Goal: Entertainment & Leisure: Consume media (video, audio)

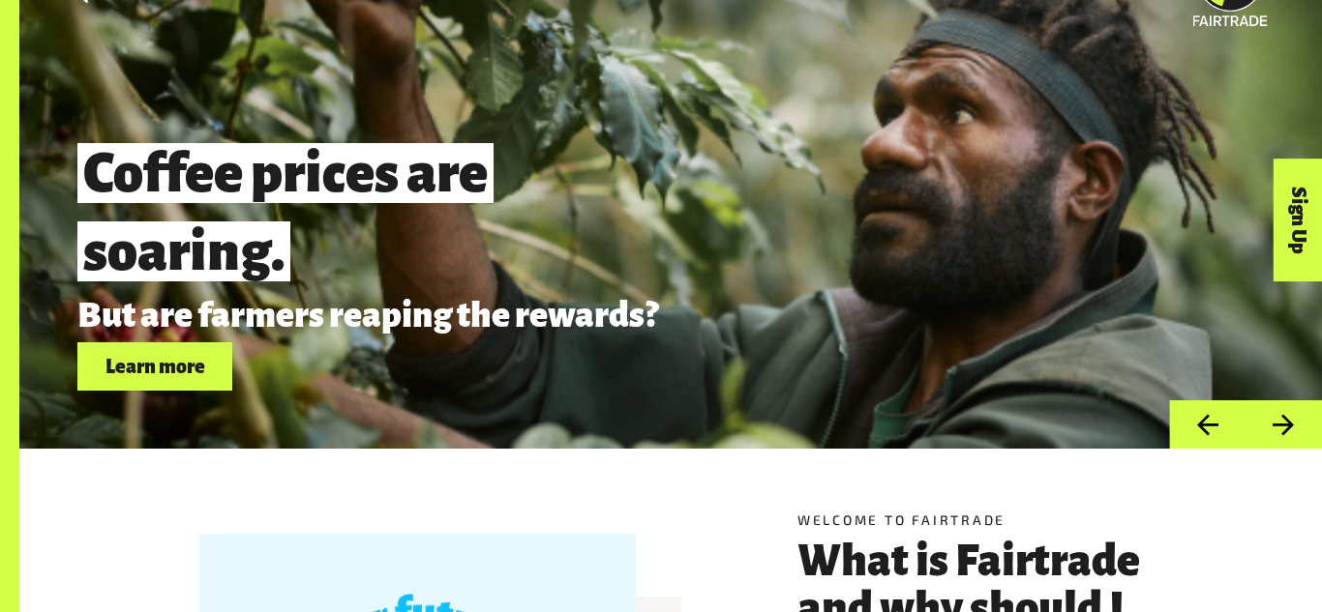
scroll to position [80, 0]
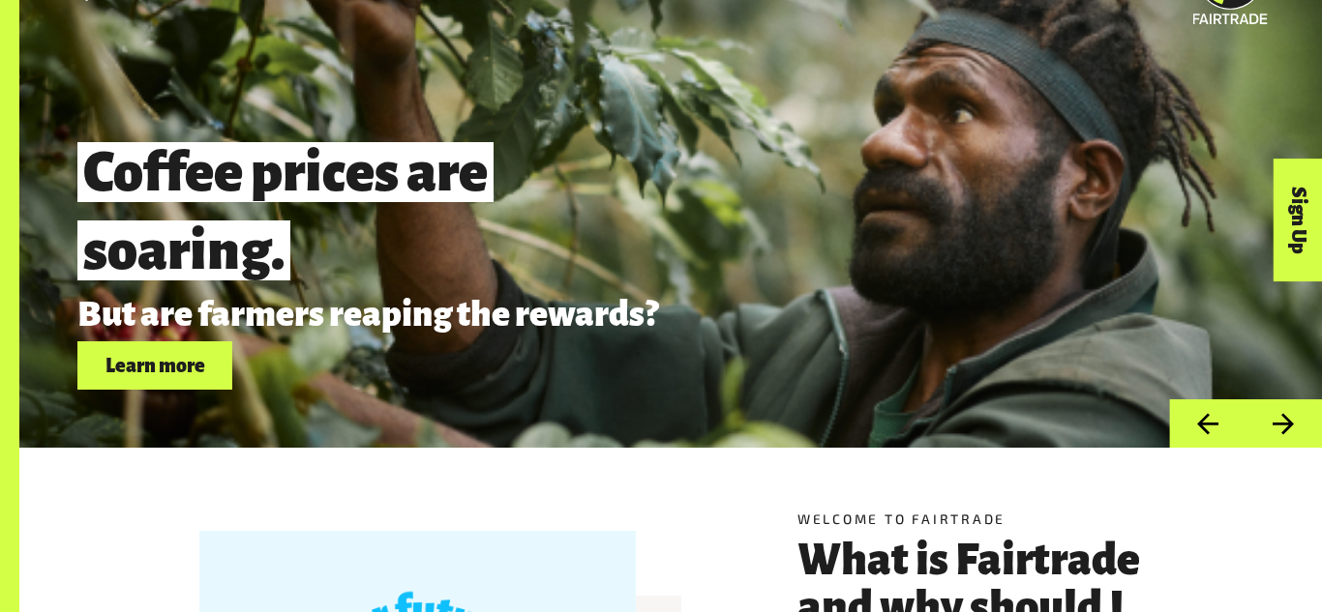
click at [1294, 421] on button "Next" at bounding box center [1283, 424] width 76 height 49
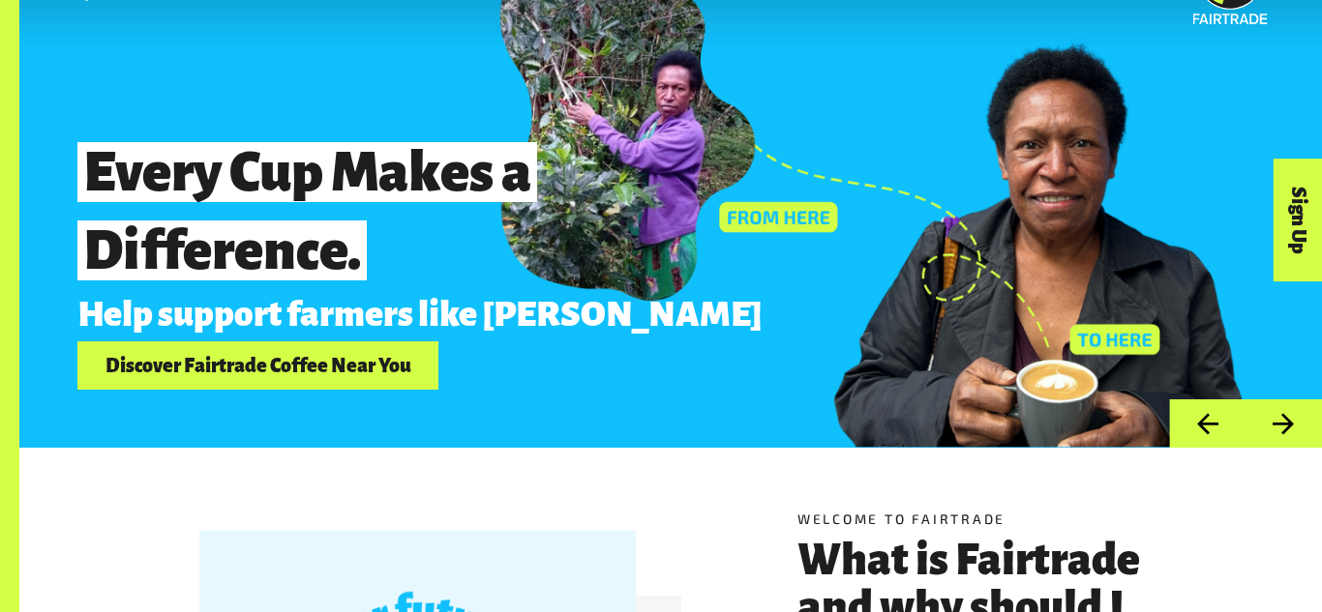
click at [1295, 426] on button "Next" at bounding box center [1283, 424] width 76 height 49
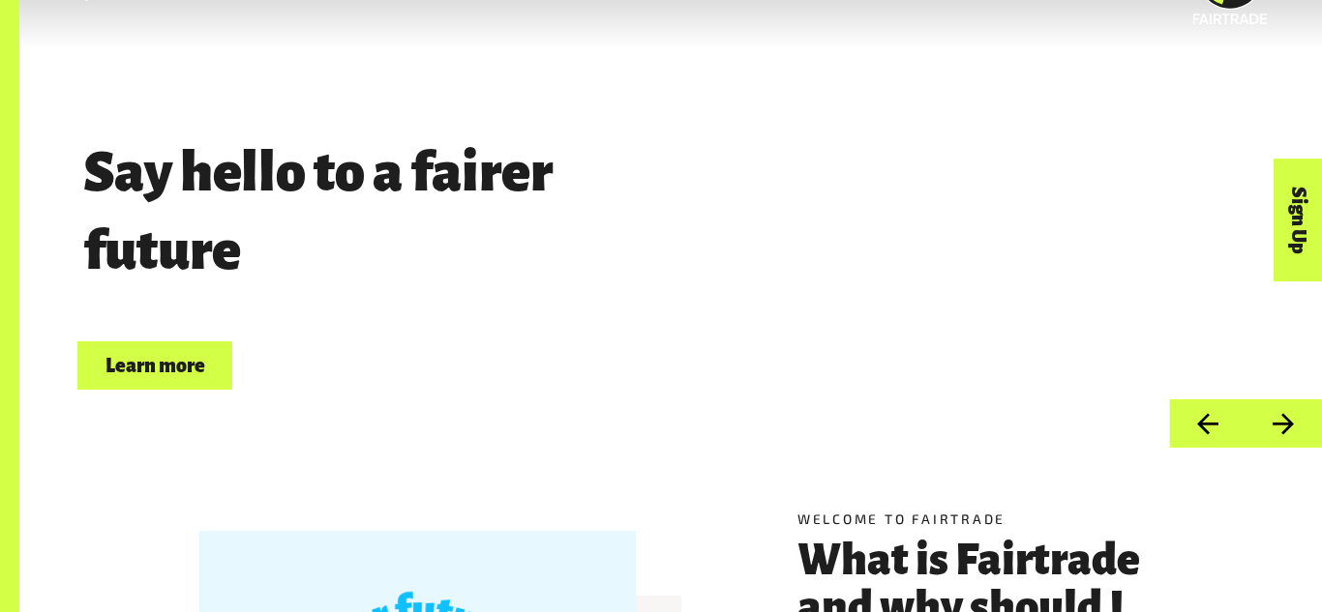
scroll to position [0, 0]
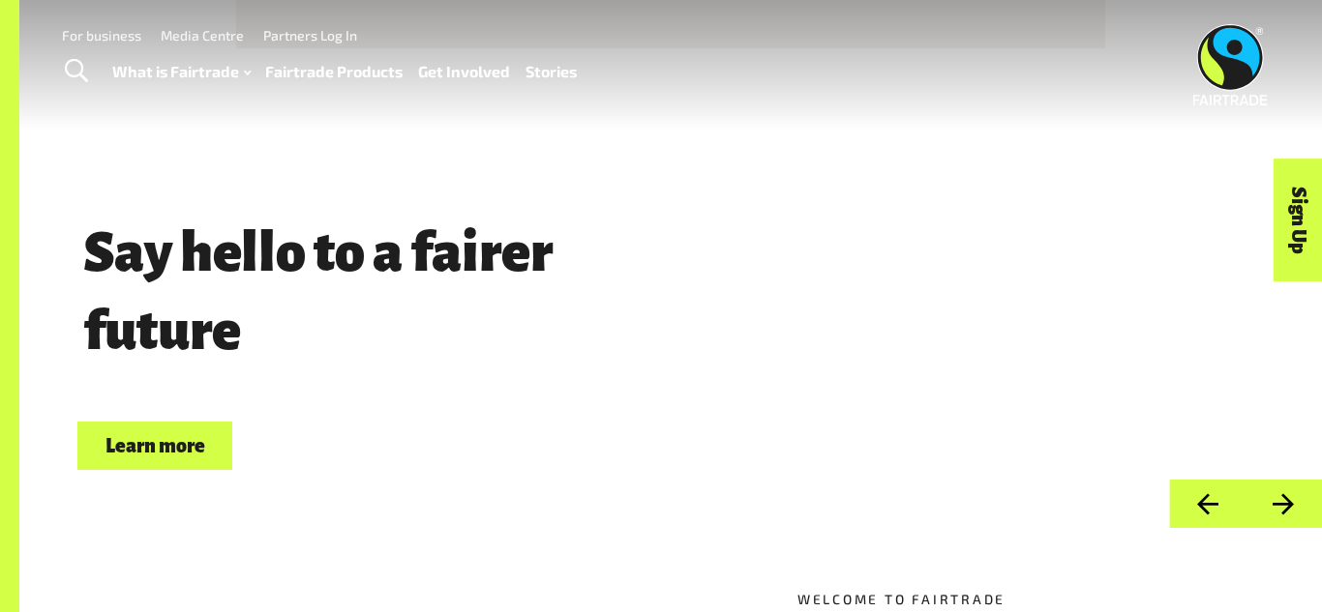
click at [1284, 495] on button "Next" at bounding box center [1283, 504] width 76 height 49
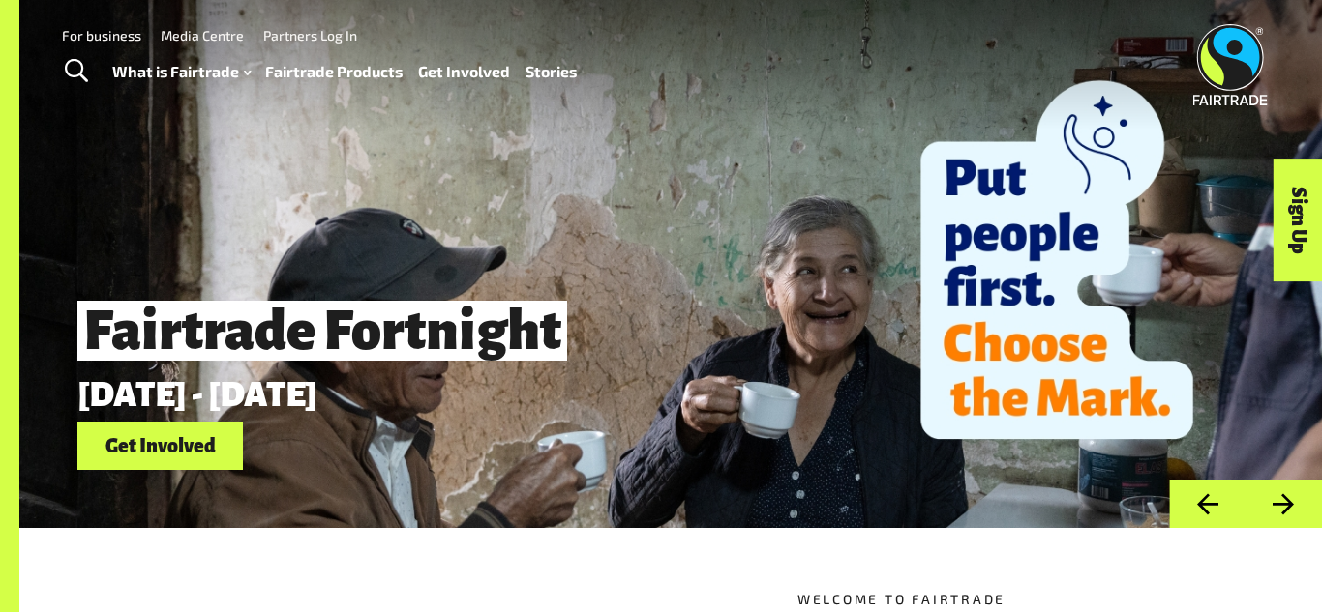
click at [1286, 504] on button "Next" at bounding box center [1283, 504] width 76 height 49
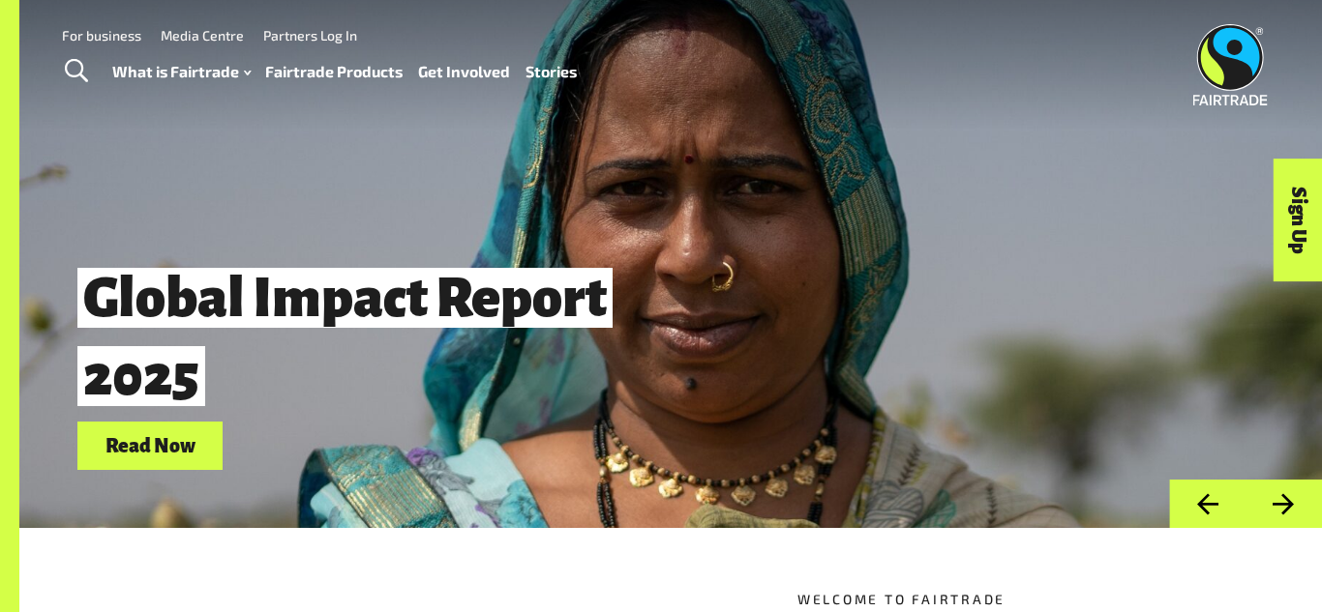
click at [1285, 504] on button "Next" at bounding box center [1283, 504] width 76 height 49
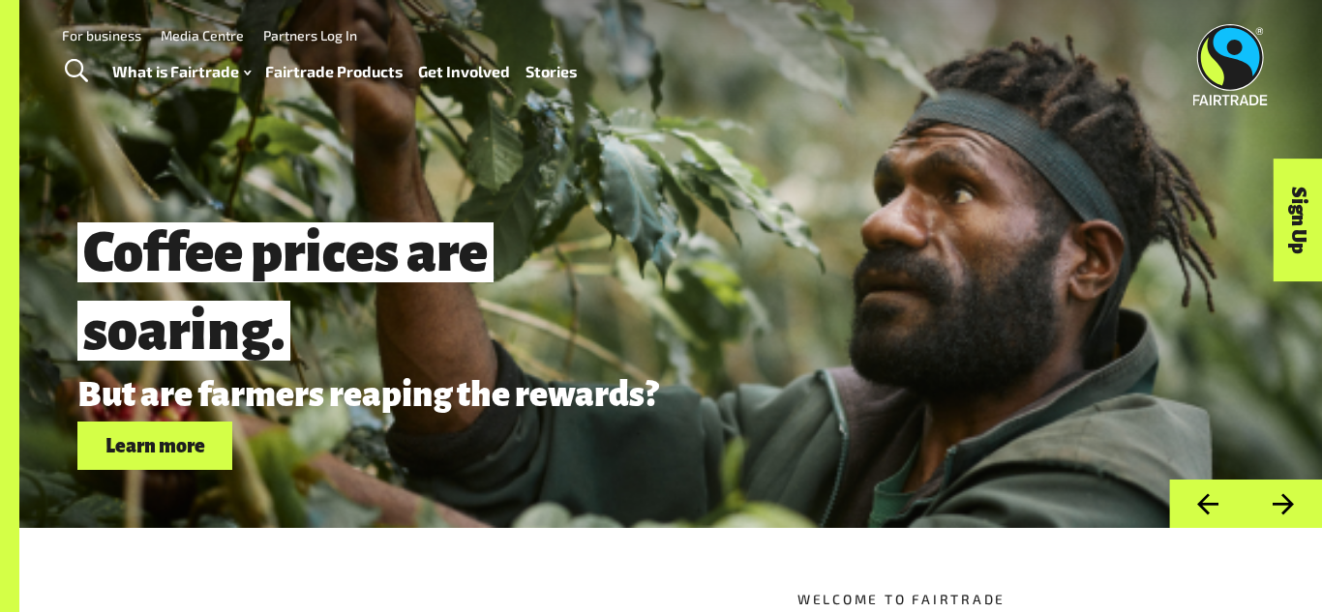
click at [1285, 506] on button "Next" at bounding box center [1283, 504] width 76 height 49
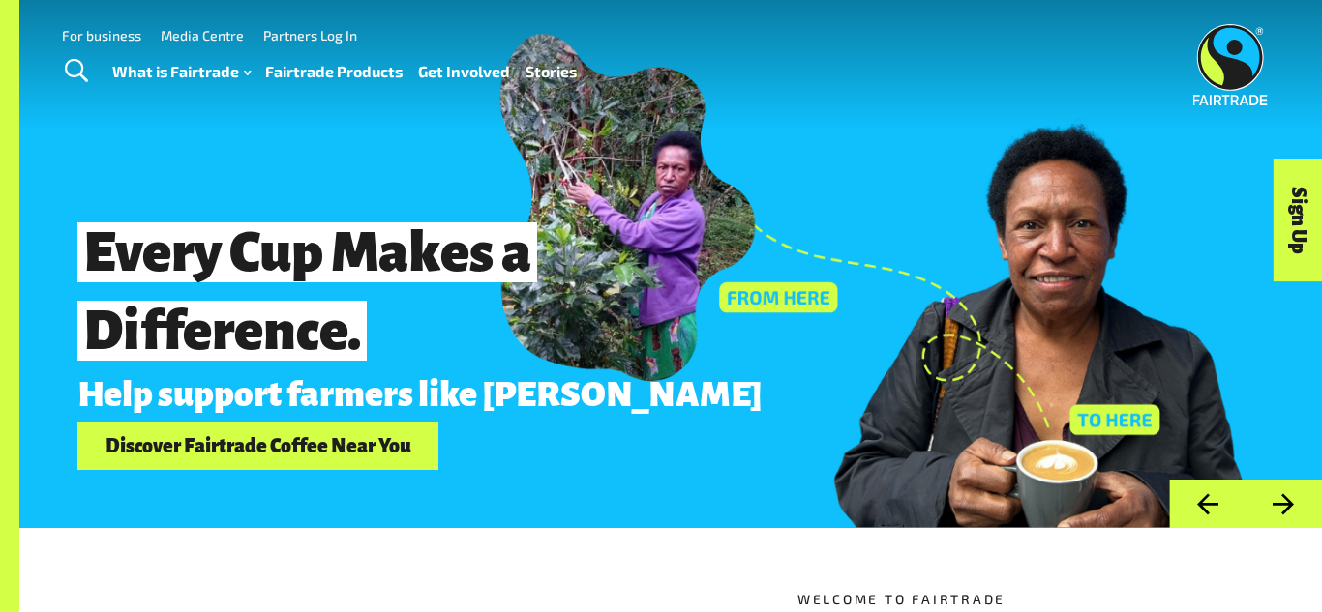
click at [1287, 517] on button "Next" at bounding box center [1283, 504] width 76 height 49
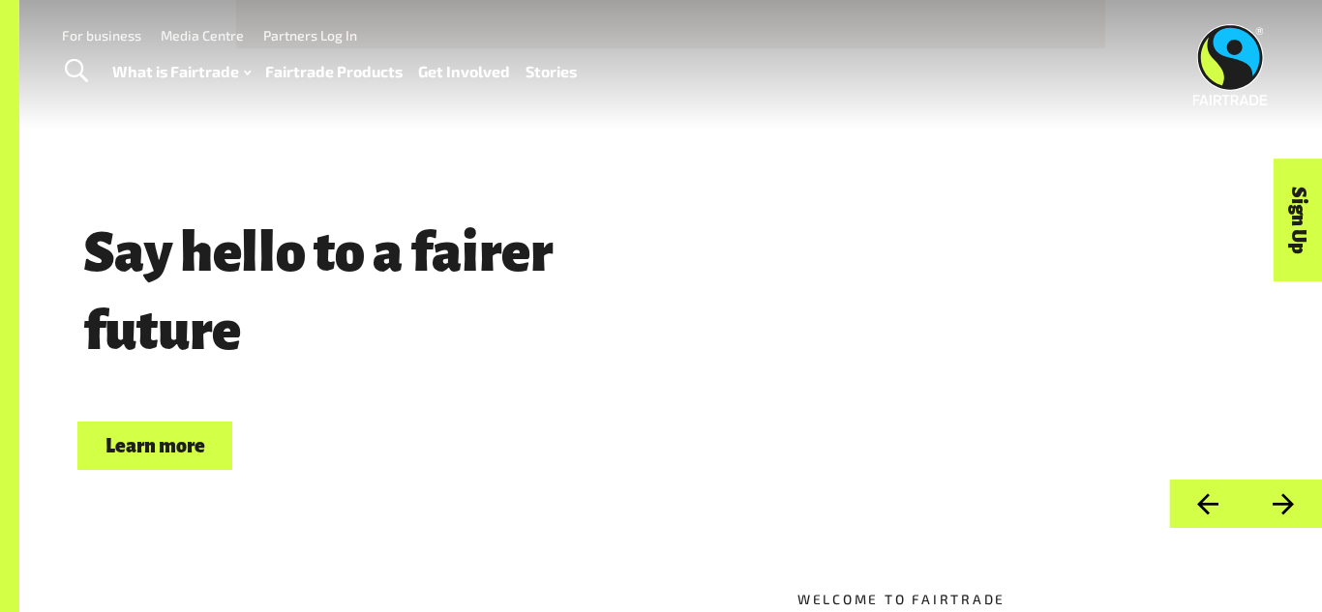
click at [1291, 521] on button "Next" at bounding box center [1283, 504] width 76 height 49
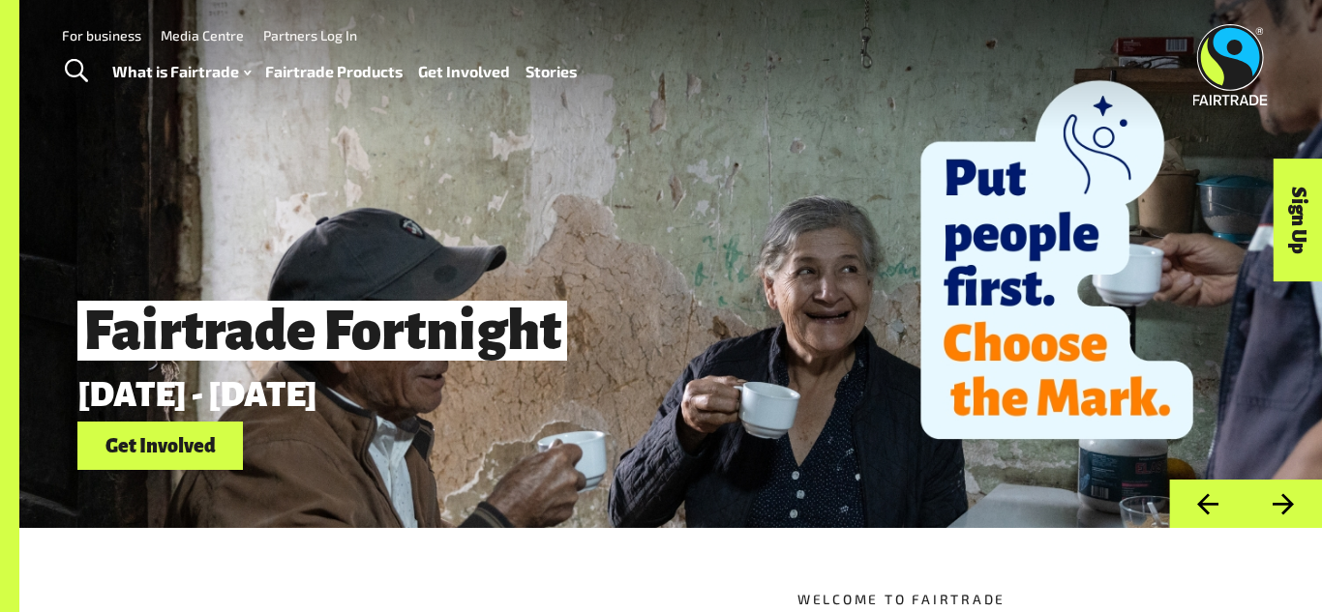
click at [1291, 522] on button "Next" at bounding box center [1283, 504] width 76 height 49
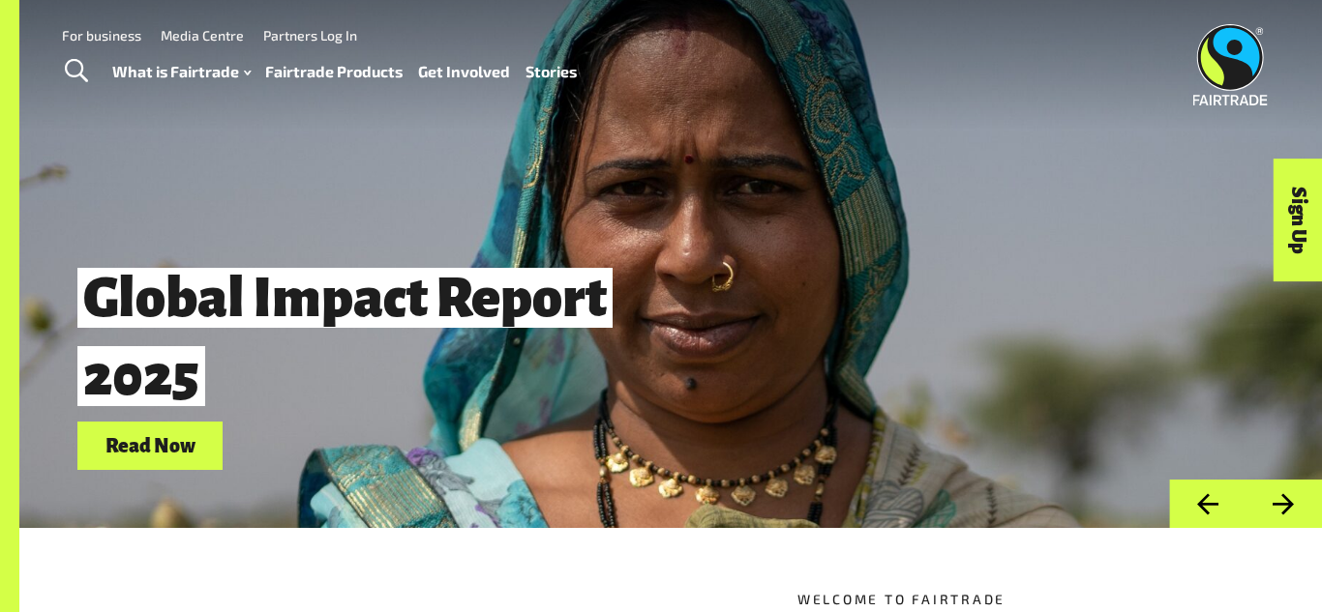
click at [1285, 517] on button "Next" at bounding box center [1283, 504] width 76 height 49
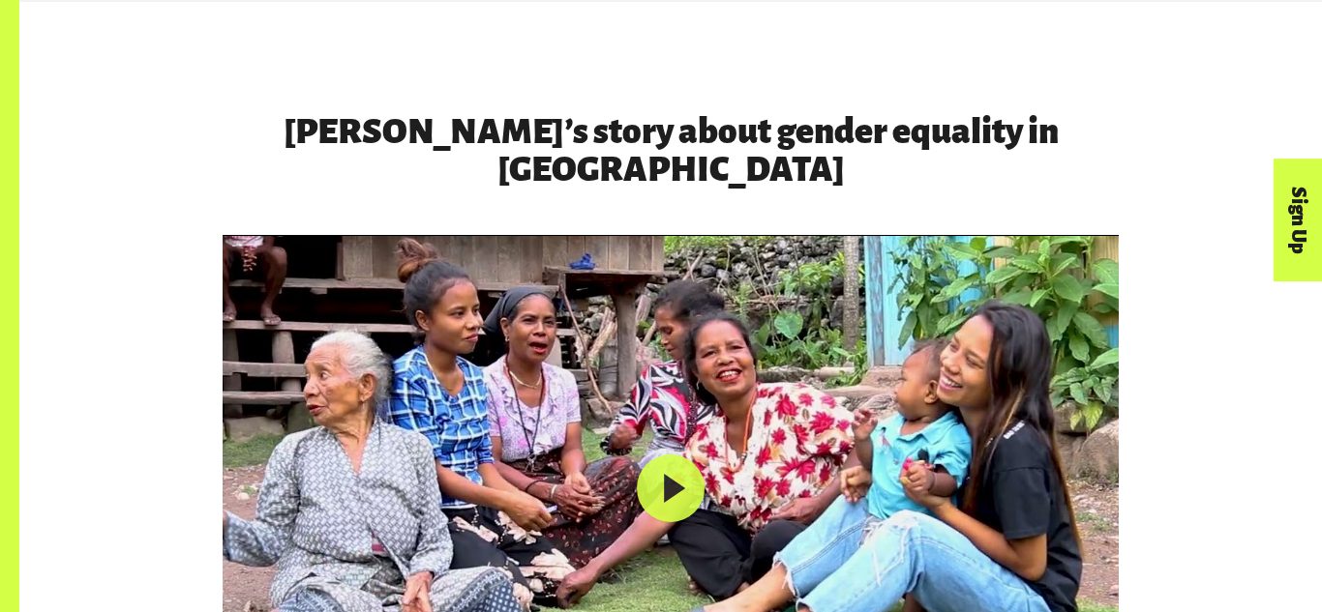
scroll to position [2881, 0]
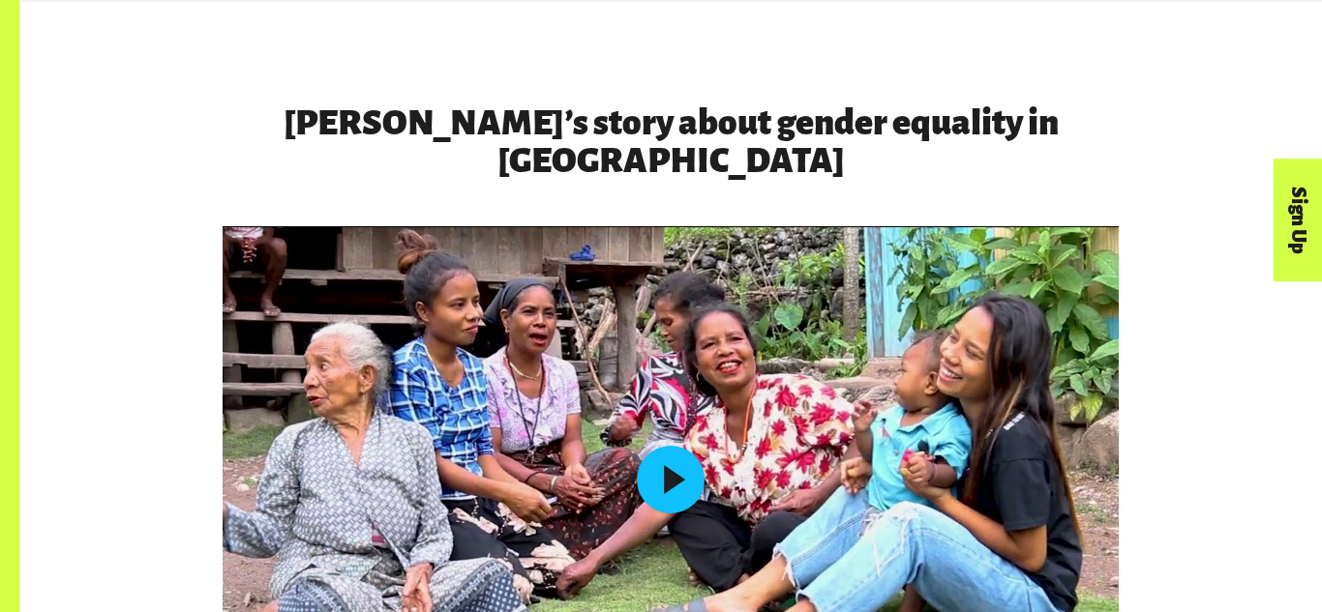
click at [685, 446] on button "Play" at bounding box center [671, 480] width 68 height 68
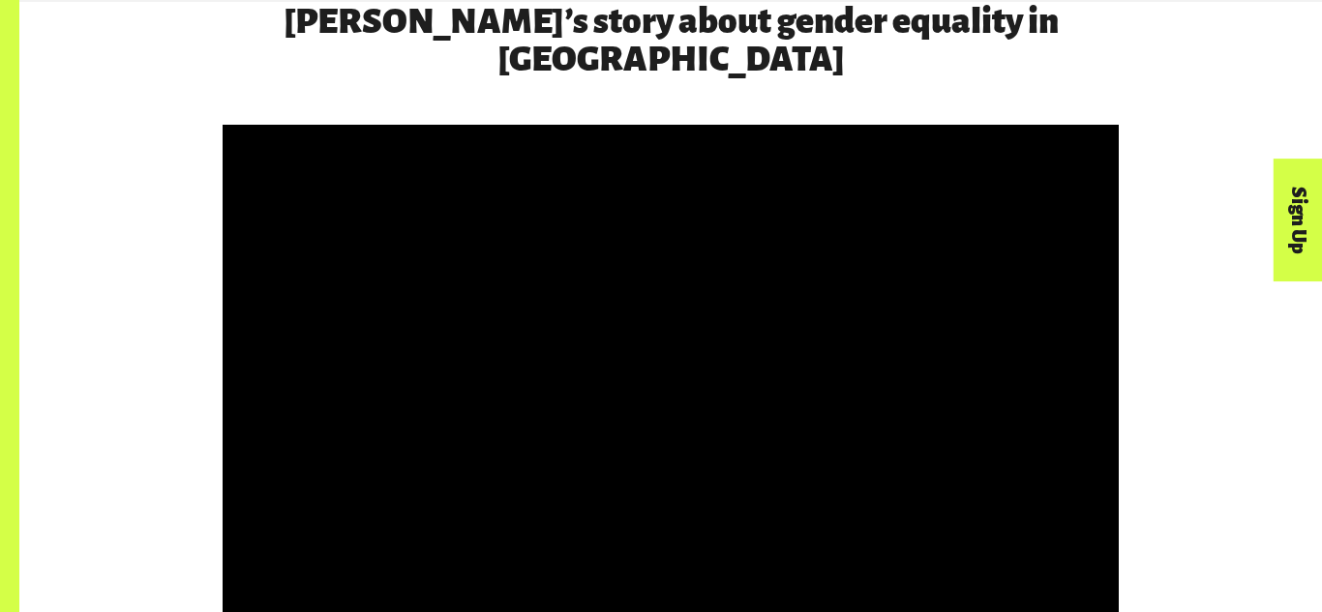
scroll to position [2981, 0]
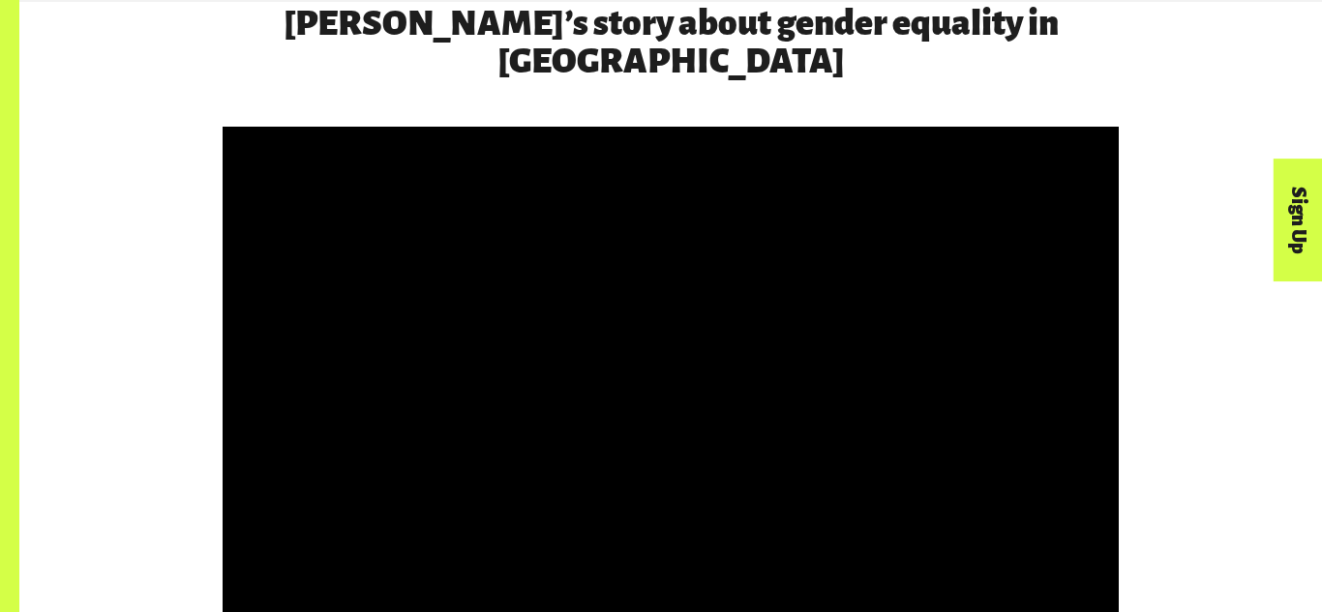
click at [690, 399] on div at bounding box center [671, 380] width 896 height 506
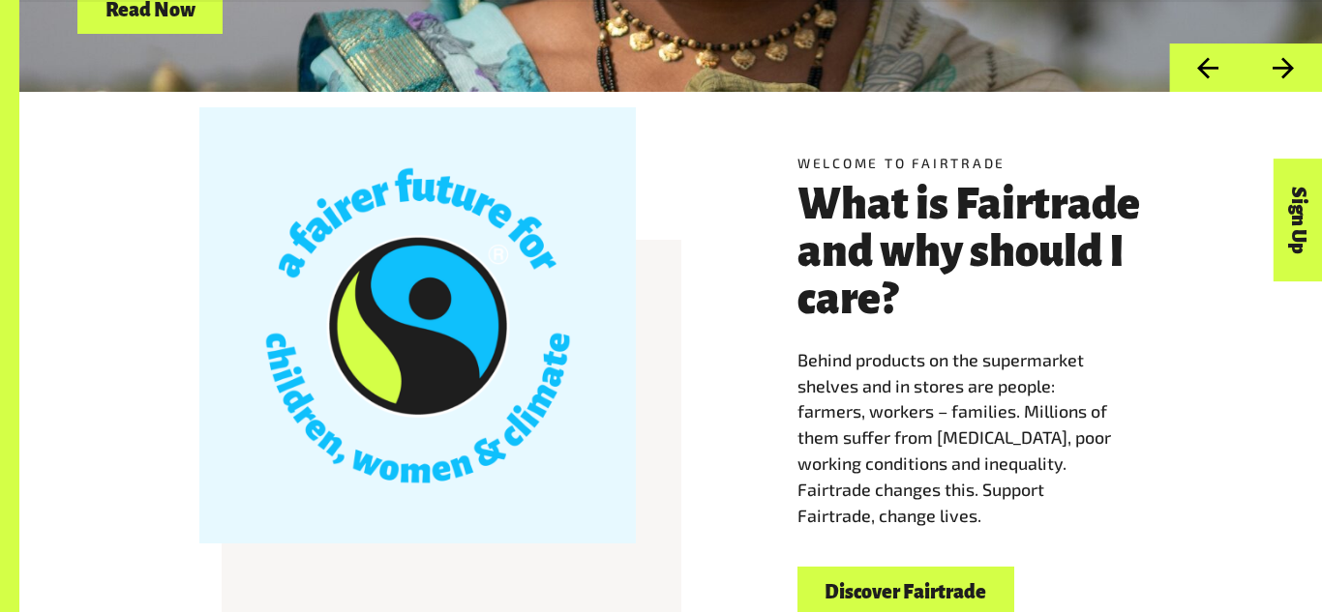
scroll to position [444, 0]
